Goal: Task Accomplishment & Management: Use online tool/utility

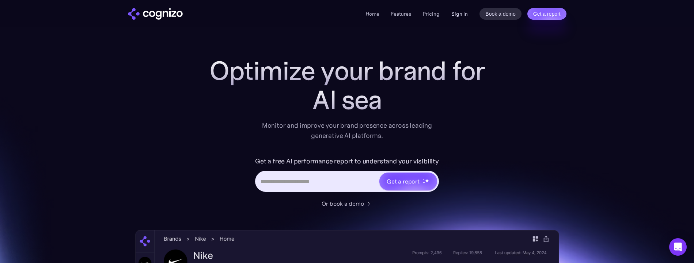
click at [457, 13] on link "Sign in" at bounding box center [459, 13] width 16 height 9
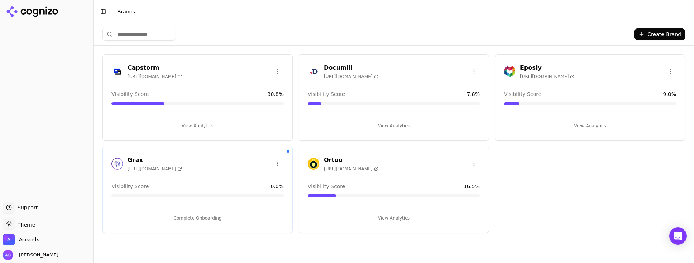
click at [193, 123] on button "View Analytics" at bounding box center [197, 126] width 172 height 12
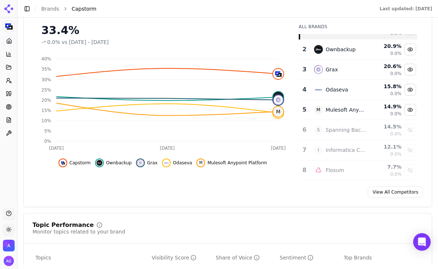
scroll to position [114, 0]
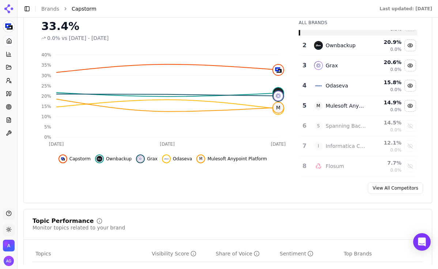
click at [399, 188] on link "View All Competitors" at bounding box center [395, 188] width 55 height 12
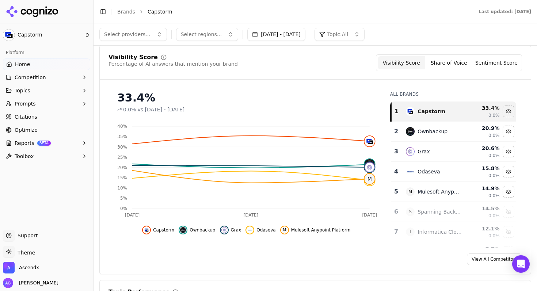
click at [26, 144] on span "Reports" at bounding box center [25, 143] width 20 height 7
click at [22, 155] on span "PDF" at bounding box center [47, 154] width 64 height 7
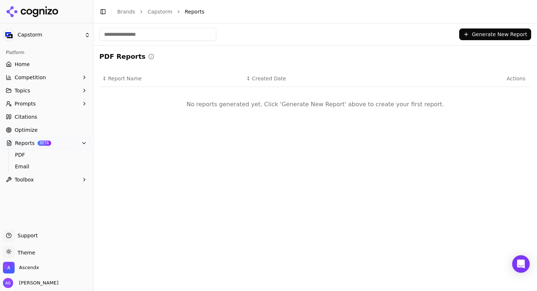
click at [507, 37] on button "Generate New Report" at bounding box center [495, 34] width 72 height 12
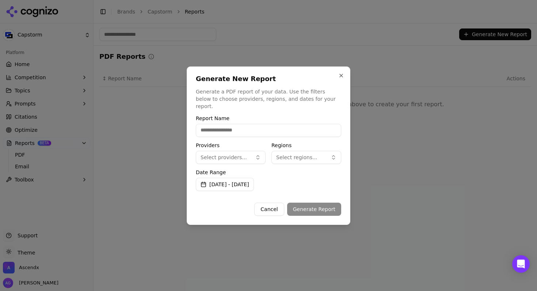
click at [254, 151] on button "Select providers..." at bounding box center [231, 157] width 70 height 13
click at [239, 182] on span "ChatGPT-Search" at bounding box center [228, 182] width 41 height 7
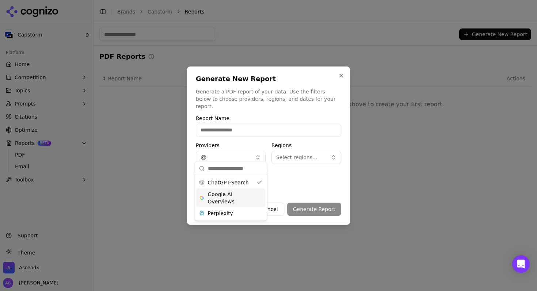
click at [228, 196] on span "Google AI Overviews" at bounding box center [231, 198] width 46 height 15
click at [230, 211] on span "Perplexity" at bounding box center [220, 213] width 25 height 7
click at [313, 154] on span "Select regions..." at bounding box center [296, 157] width 41 height 7
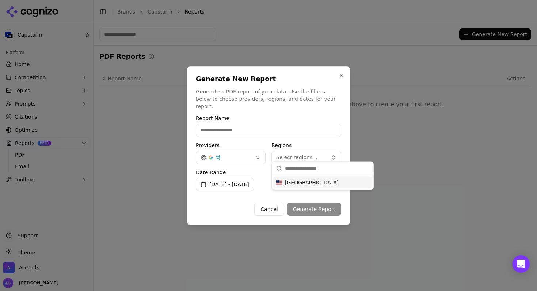
click at [308, 185] on span "[GEOGRAPHIC_DATA]" at bounding box center [312, 182] width 54 height 7
click at [250, 182] on button "[DATE] - [DATE]" at bounding box center [225, 184] width 58 height 13
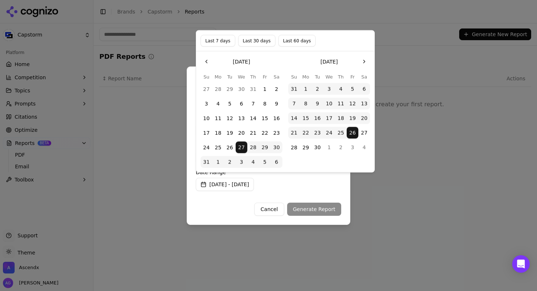
click at [289, 41] on button "Last 60 days" at bounding box center [296, 41] width 37 height 12
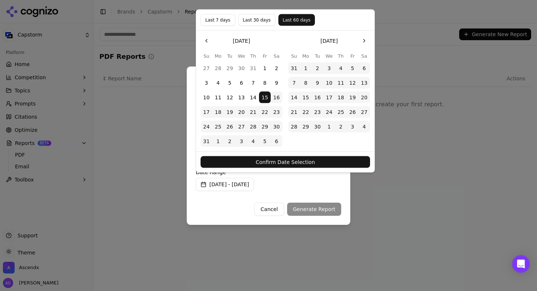
click at [298, 160] on button "Confirm Date Selection" at bounding box center [286, 162] width 170 height 12
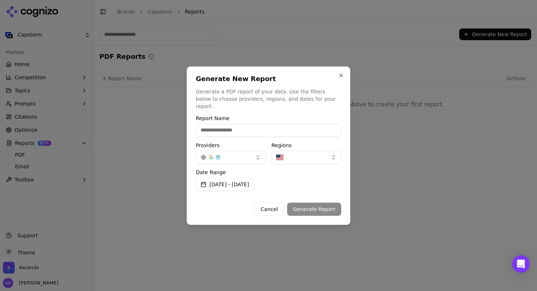
click at [311, 206] on div "Cancel Generate Report" at bounding box center [268, 206] width 145 height 19
click at [254, 180] on button "[DATE] - [DATE]" at bounding box center [225, 184] width 58 height 13
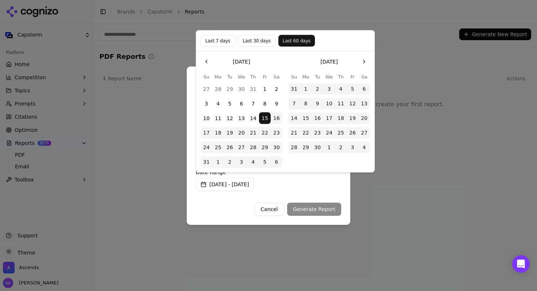
click at [264, 38] on button "Last 30 days" at bounding box center [256, 41] width 37 height 12
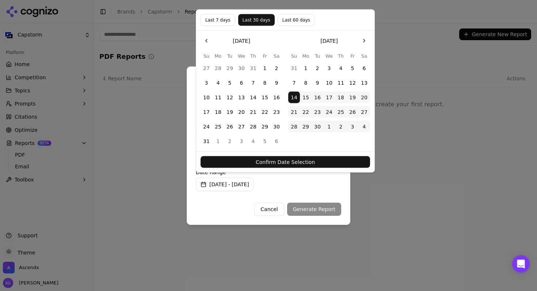
click at [309, 163] on button "Confirm Date Selection" at bounding box center [286, 162] width 170 height 12
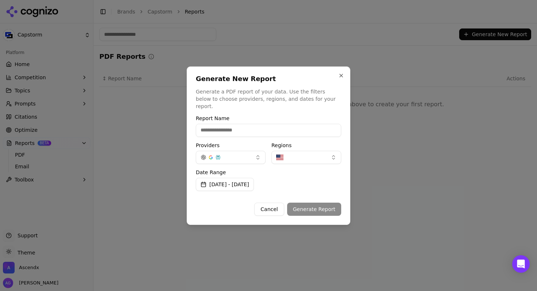
click at [318, 207] on div "Cancel Generate Report" at bounding box center [268, 206] width 145 height 19
click at [242, 128] on input "Report Name" at bounding box center [268, 130] width 145 height 13
type input "********"
click at [307, 206] on button "Generate Report" at bounding box center [314, 209] width 54 height 13
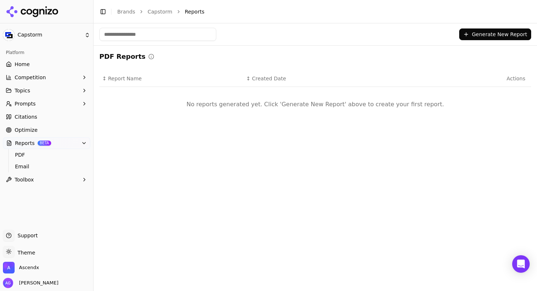
click at [20, 129] on span "Optimize" at bounding box center [26, 129] width 23 height 7
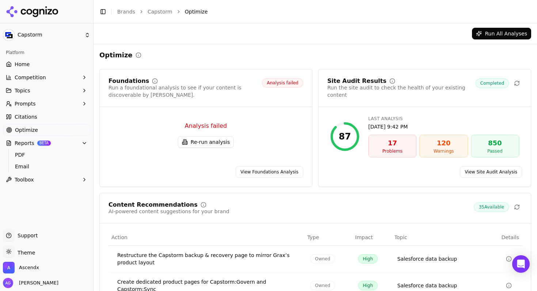
click at [201, 147] on button "Re-run analysis" at bounding box center [206, 142] width 56 height 12
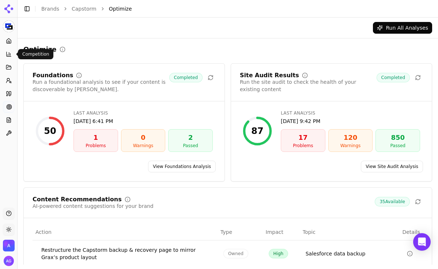
click at [6, 53] on icon at bounding box center [9, 54] width 6 height 6
click at [10, 26] on html "Capstorm Platform Home Competition Topics Prompts Citations Optimize Reports To…" at bounding box center [219, 134] width 438 height 269
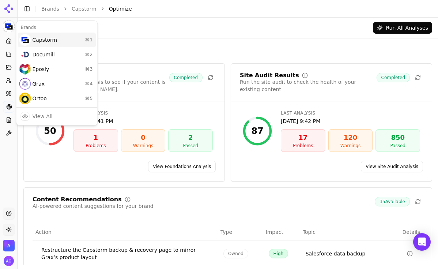
click at [36, 38] on div "Capstorm ⌘ 1" at bounding box center [57, 40] width 78 height 15
